Goal: Task Accomplishment & Management: Manage account settings

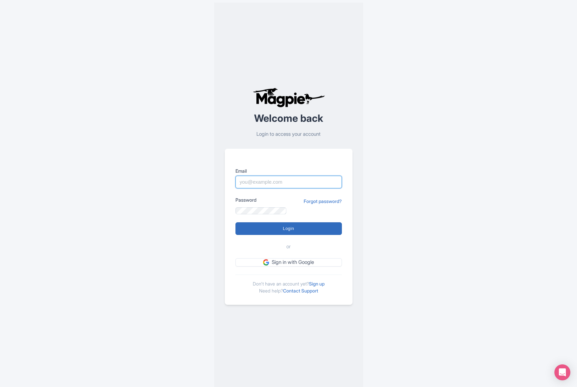
type input "[EMAIL_ADDRESS][DOMAIN_NAME]"
click at [235, 222] on input "Login" at bounding box center [288, 228] width 106 height 13
type input "Logging in..."
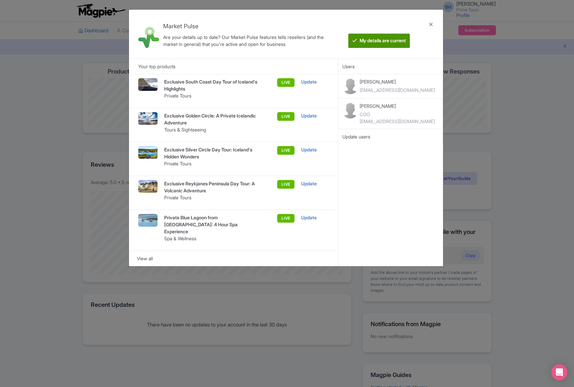
click at [370, 43] on btn "My details are current" at bounding box center [380, 41] width 62 height 14
click at [367, 113] on div "COO" at bounding box center [397, 114] width 75 height 7
drag, startPoint x: 372, startPoint y: 114, endPoint x: 358, endPoint y: 112, distance: 14.1
click at [359, 112] on div "Birgir Hlynur Gudmundsson COO birgir@primetours.is" at bounding box center [397, 113] width 76 height 22
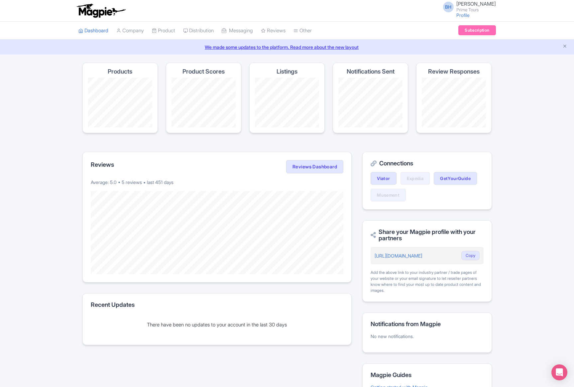
scroll to position [0, 0]
drag, startPoint x: 187, startPoint y: 183, endPoint x: 83, endPoint y: 159, distance: 106.2
click at [83, 159] on section "Reviews Reviews Dashboard Average: 5.0 • 5 reviews • last 451 days" at bounding box center [217, 216] width 270 height 131
click at [111, 48] on link "We made some updates to the platform. Read more about the new layout" at bounding box center [287, 46] width 566 height 7
click at [248, 57] on div "BH Birgir Hlynur Gudmundsson Prime Tours Profile Users Settings Sign out Dashbo…" at bounding box center [287, 216] width 574 height 432
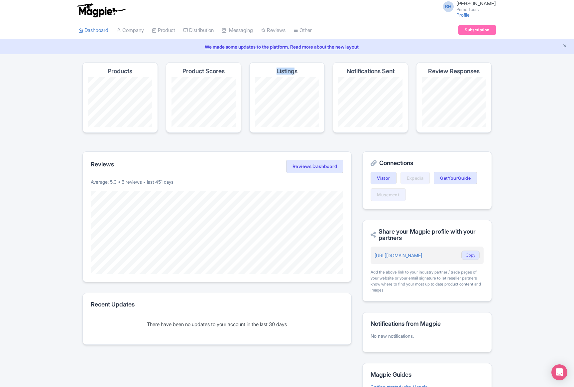
drag, startPoint x: 272, startPoint y: 67, endPoint x: 294, endPoint y: 74, distance: 23.3
click at [294, 74] on div "Listings" at bounding box center [286, 97] width 75 height 71
click at [277, 60] on div "BH Birgir Hlynur Gudmundsson Prime Tours Profile Users Settings Sign out Dashbo…" at bounding box center [287, 216] width 574 height 432
click at [162, 44] on link "My Products" at bounding box center [183, 47] width 63 height 10
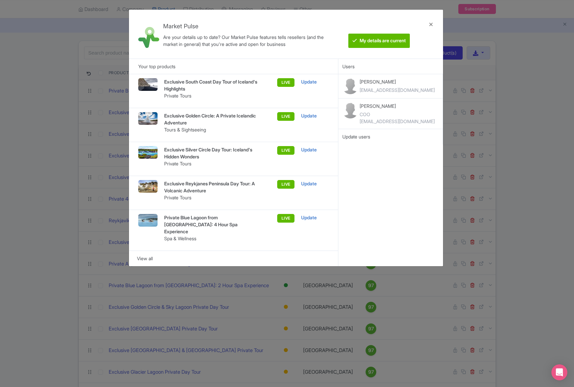
scroll to position [23, 0]
